Goal: Transaction & Acquisition: Subscribe to service/newsletter

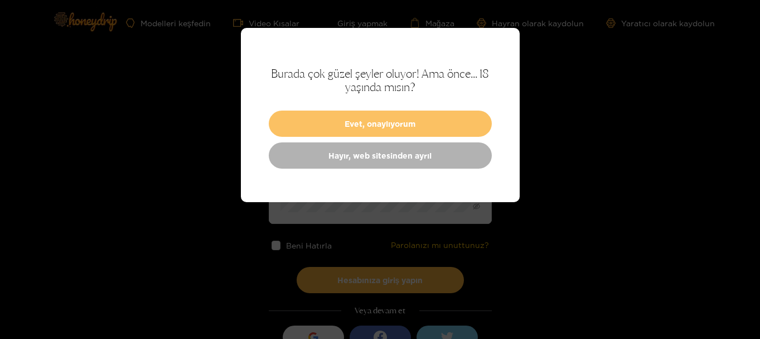
click at [351, 127] on font "Evet, onaylıyorum" at bounding box center [380, 123] width 71 height 8
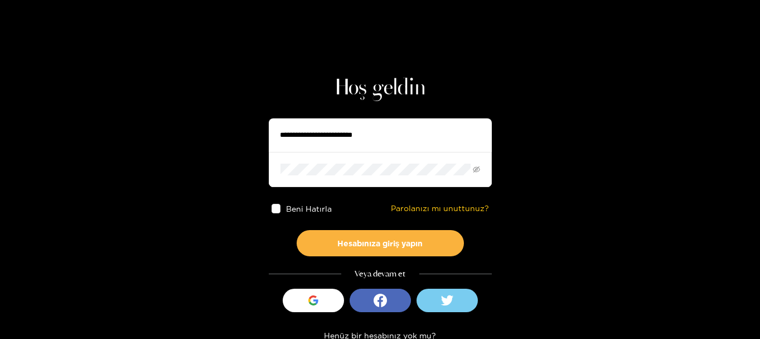
scroll to position [58, 0]
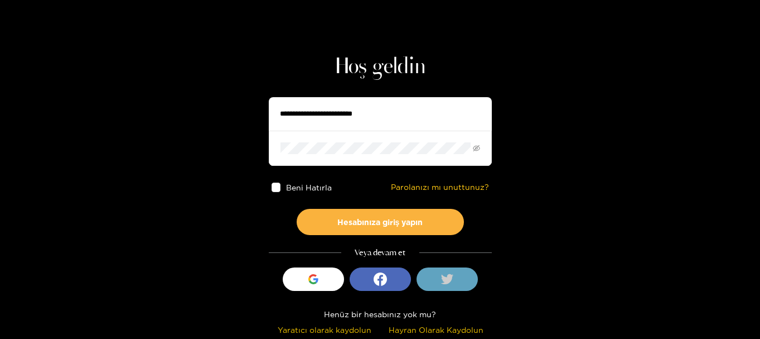
click at [451, 283] on icon at bounding box center [447, 278] width 13 height 11
click at [458, 277] on button at bounding box center [447, 278] width 61 height 23
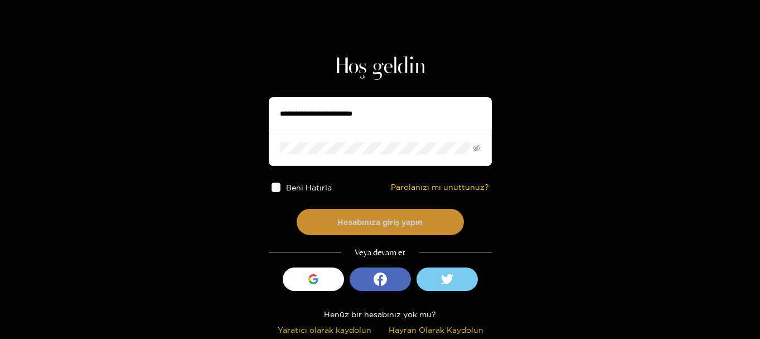
click at [406, 227] on button "Hesabınıza giriş yapın" at bounding box center [380, 222] width 167 height 26
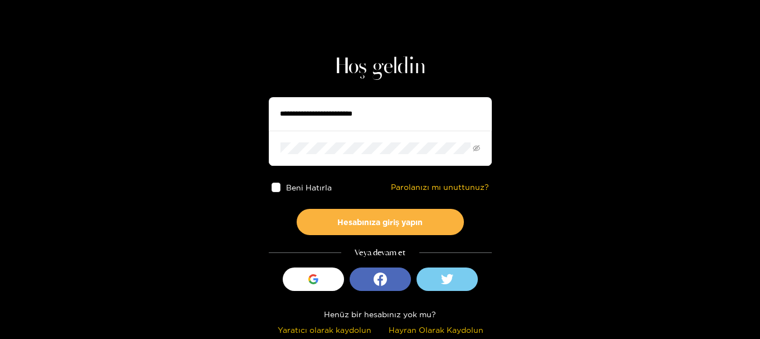
click at [401, 116] on input "text" at bounding box center [380, 113] width 223 height 33
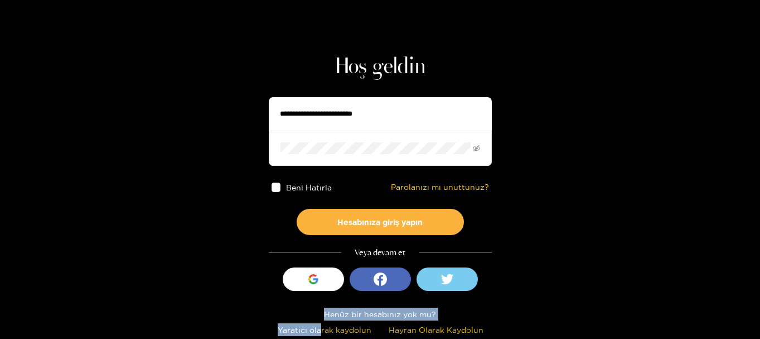
drag, startPoint x: 319, startPoint y: 331, endPoint x: 548, endPoint y: 287, distance: 233.3
click at [548, 288] on section "Hoş geldin Beni Hatırla Parolanızı mı unuttunuz? Hesabınıza giriş yapın Veya de…" at bounding box center [380, 140] width 760 height 397
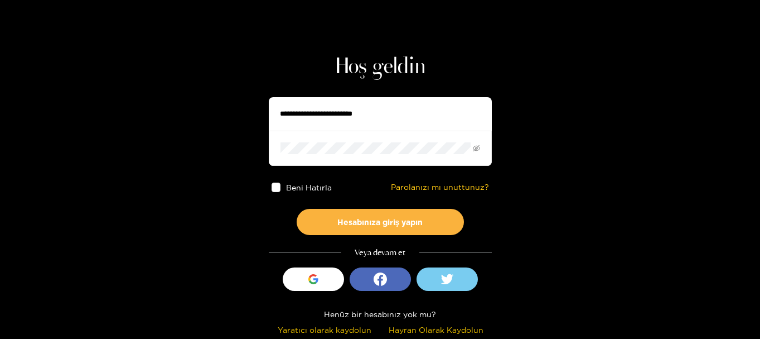
click at [540, 287] on section "Hoş geldin Beni Hatırla Parolanızı mı unuttunuz? Hesabınıza giriş yapın Veya de…" at bounding box center [380, 140] width 760 height 397
click at [440, 332] on font "Hayran Olarak Kaydolun" at bounding box center [436, 329] width 95 height 8
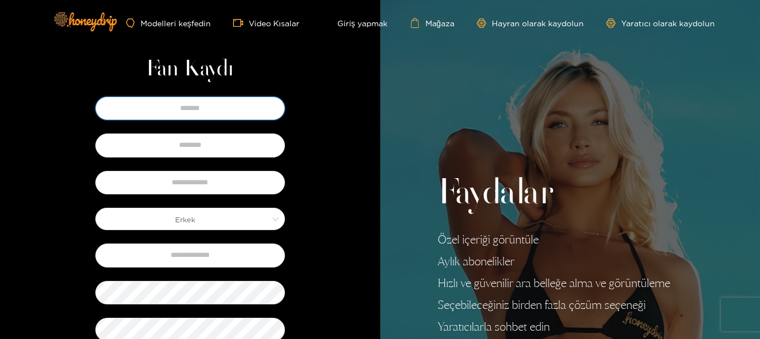
click at [220, 102] on input "text" at bounding box center [190, 107] width 190 height 23
type input "*****"
click at [210, 138] on input "text" at bounding box center [190, 144] width 190 height 23
type input "*****"
click at [200, 186] on input "text" at bounding box center [190, 182] width 190 height 23
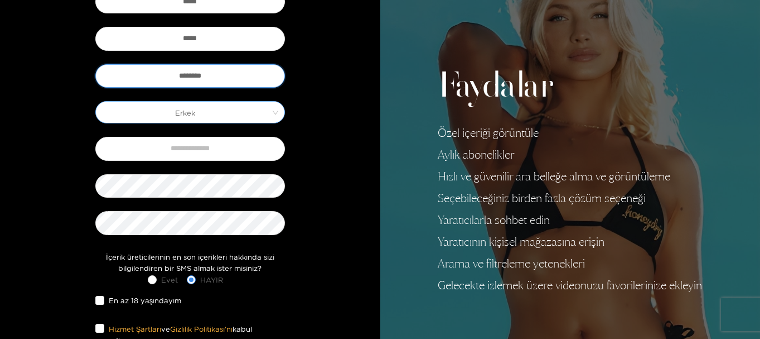
scroll to position [112, 0]
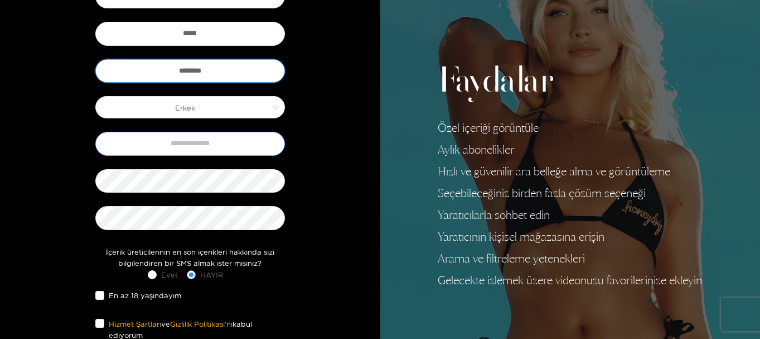
type input "********"
click at [192, 138] on input "text" at bounding box center [190, 143] width 190 height 23
type input "**********"
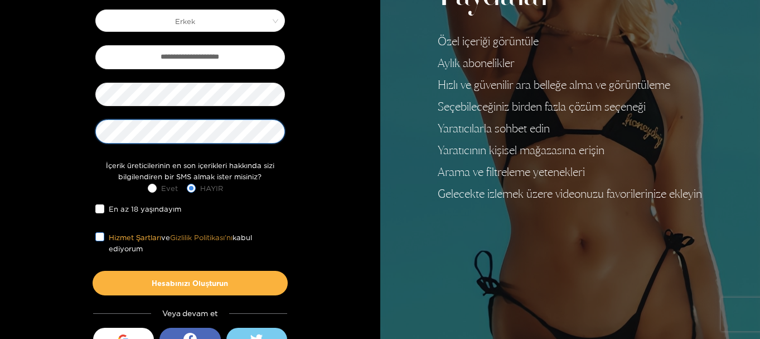
scroll to position [223, 0]
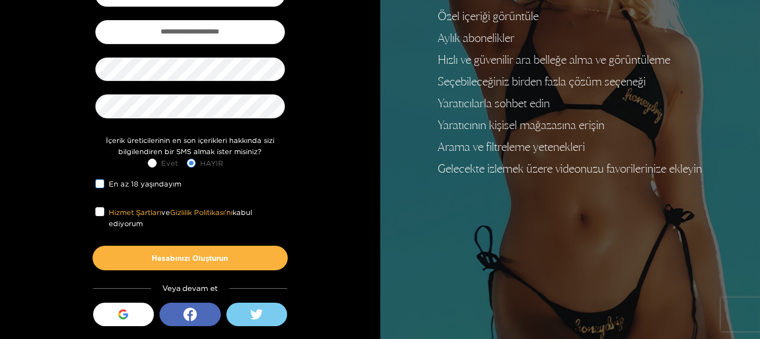
click at [139, 186] on font "En az 18 yaşındayım" at bounding box center [145, 184] width 73 height 8
click at [99, 206] on label "Hizmet Şartları ve Gizlilik Politikası'nı kabul ediyorum" at bounding box center [190, 217] width 190 height 23
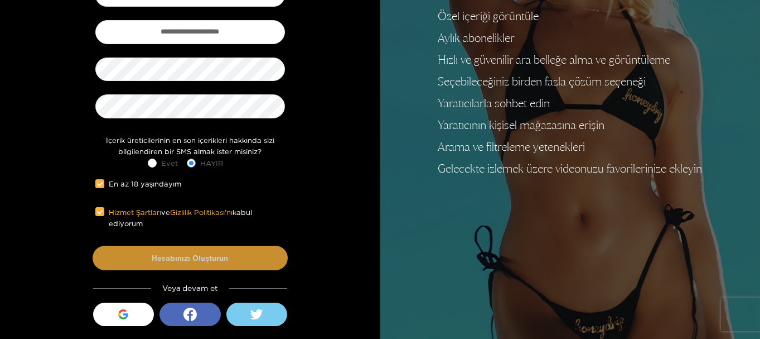
click at [182, 263] on button "Hesabınızı Oluşturun" at bounding box center [190, 257] width 195 height 25
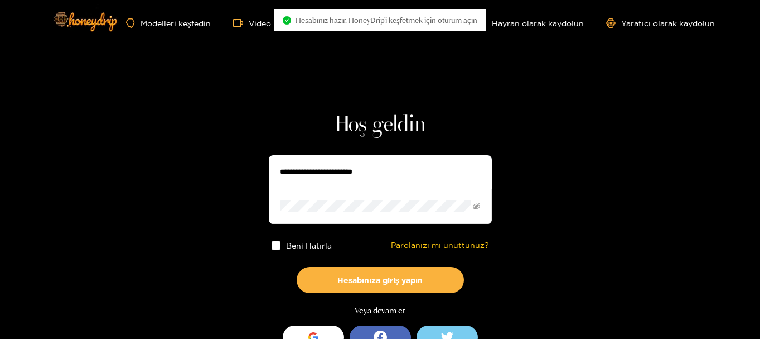
type input "********"
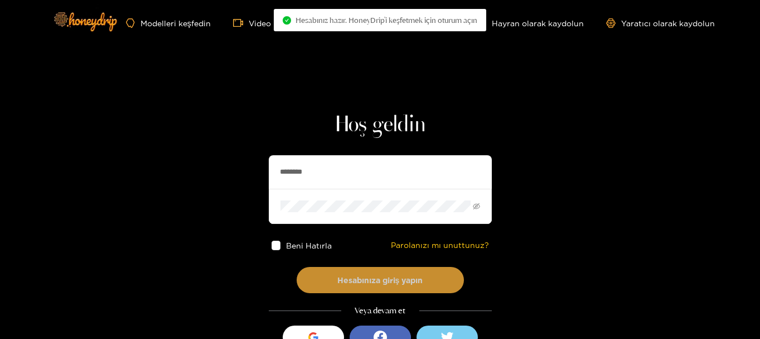
click at [388, 273] on button "Hesabınıza giriş yapın" at bounding box center [380, 280] width 167 height 26
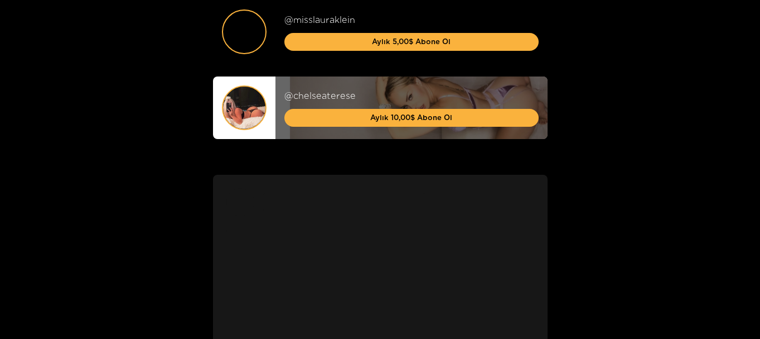
scroll to position [335, 0]
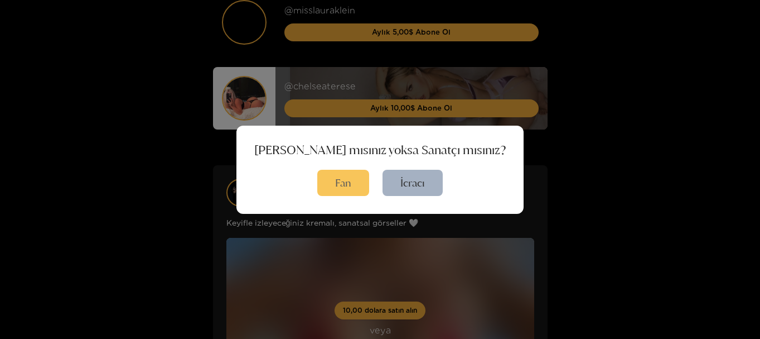
click at [346, 182] on font "Fan" at bounding box center [343, 182] width 16 height 13
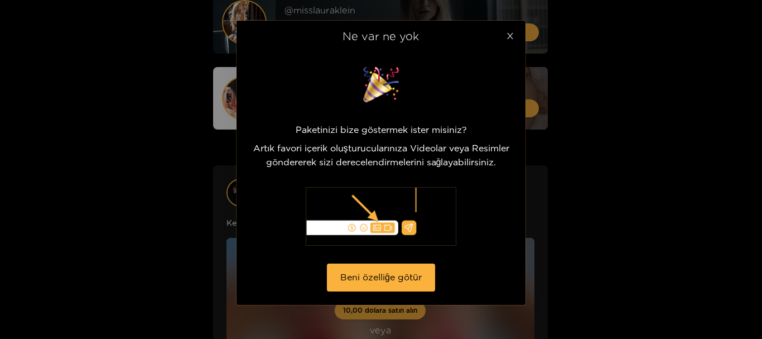
click at [512, 32] on icon "kapalı" at bounding box center [510, 36] width 8 height 8
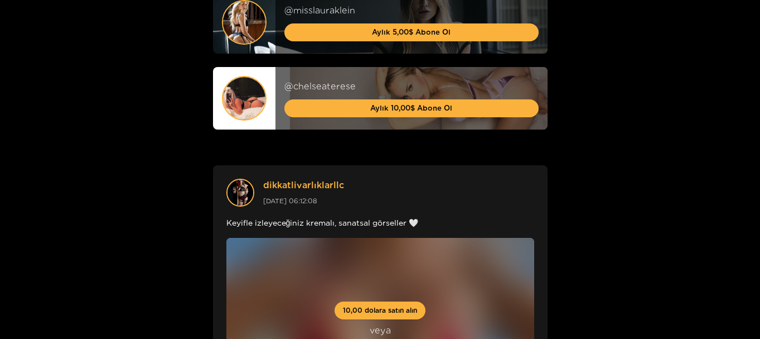
scroll to position [0, 0]
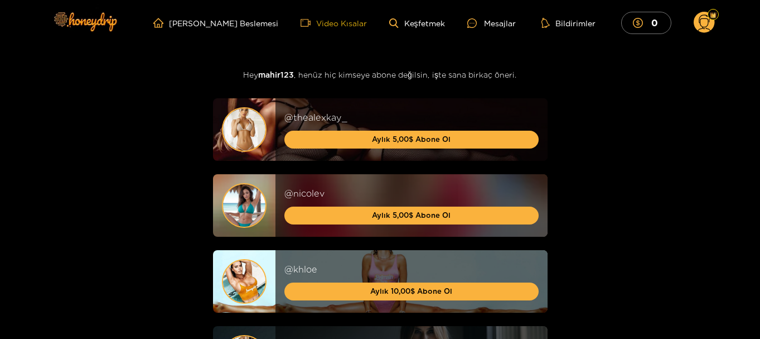
click at [334, 20] on font "Video Kısalar" at bounding box center [341, 23] width 51 height 8
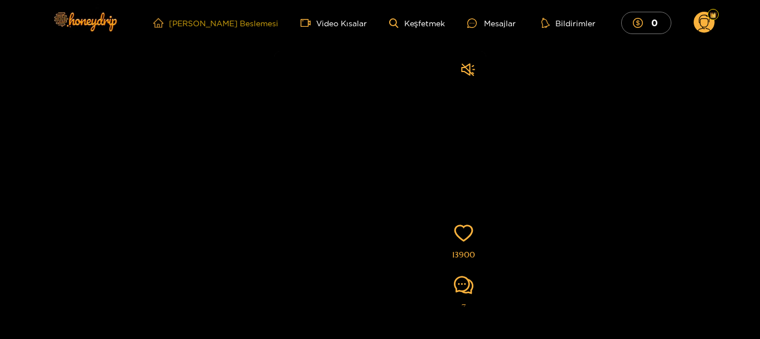
click at [163, 19] on icon "Ev" at bounding box center [158, 23] width 10 height 10
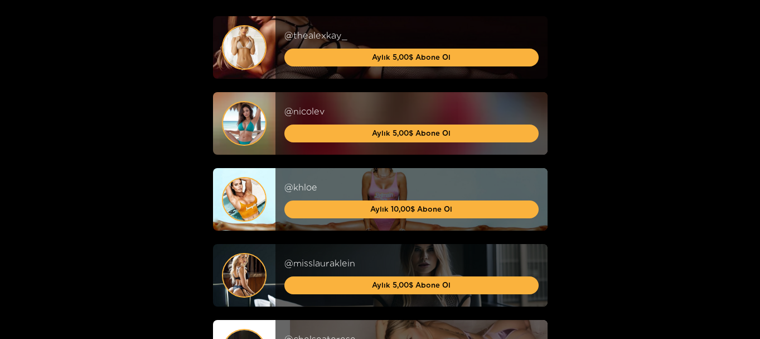
scroll to position [167, 0]
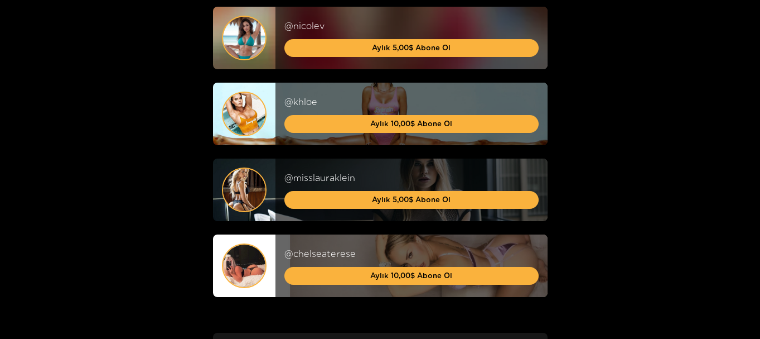
click at [240, 268] on img at bounding box center [244, 265] width 42 height 42
click at [334, 254] on font "@chelseaterese" at bounding box center [319, 253] width 71 height 10
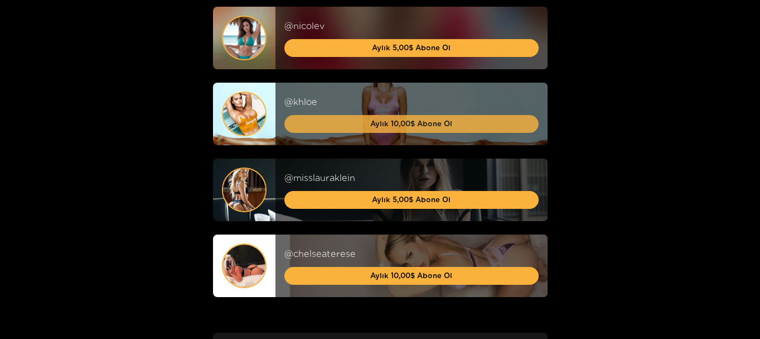
scroll to position [0, 0]
